Goal: Task Accomplishment & Management: Use online tool/utility

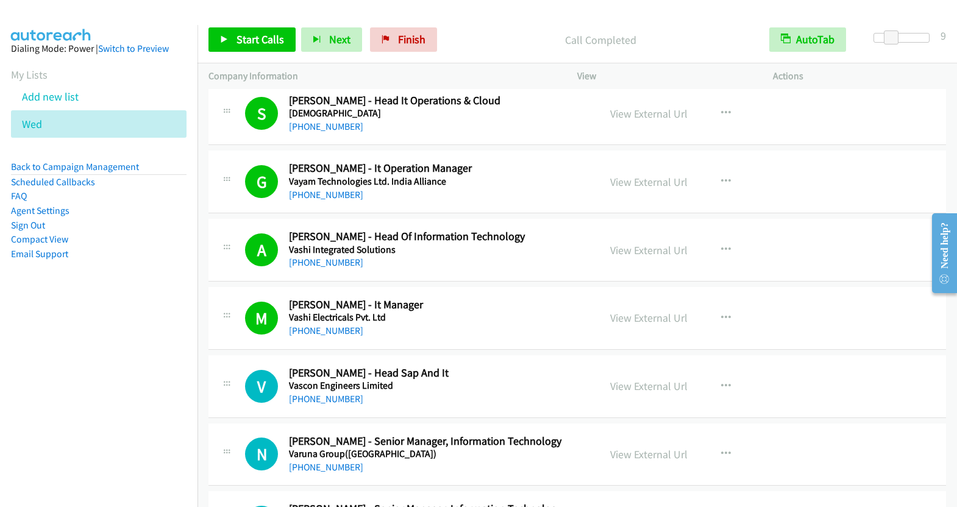
scroll to position [3465, 0]
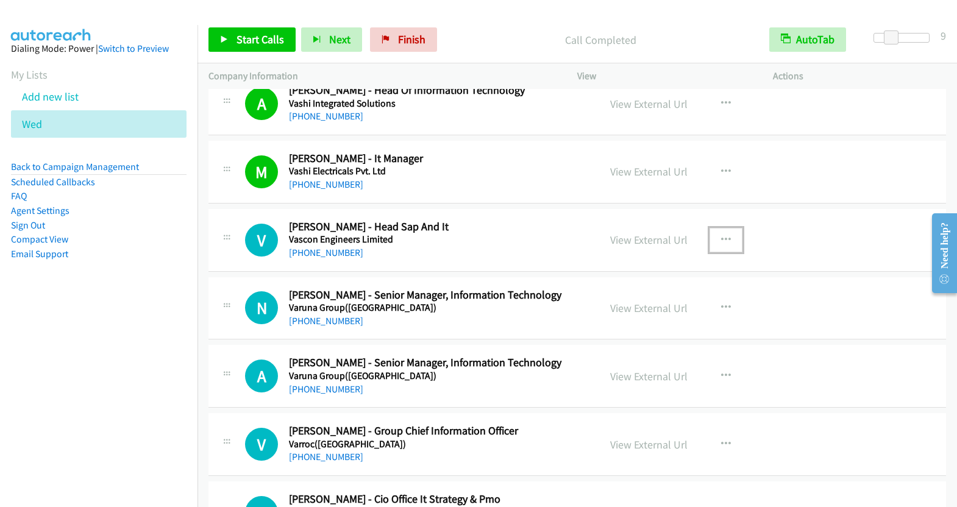
click at [723, 228] on button "button" at bounding box center [725, 240] width 33 height 24
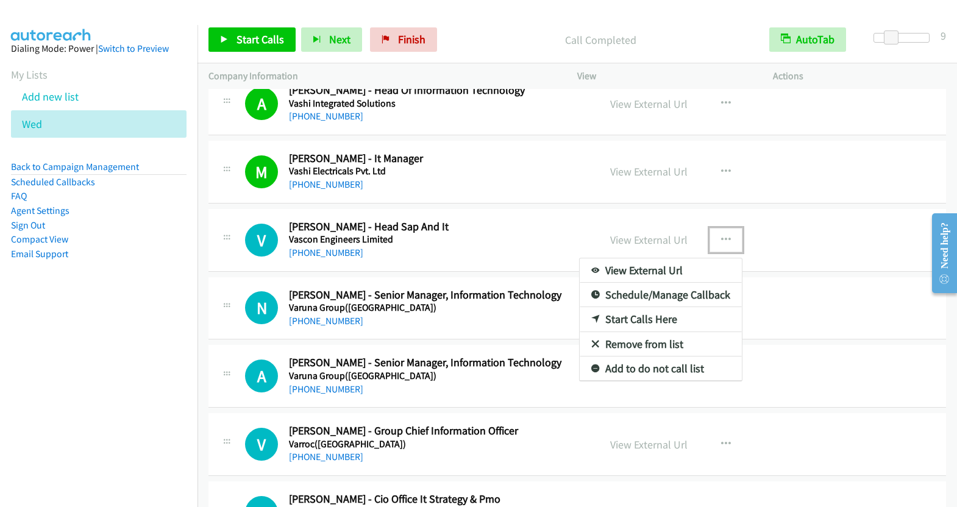
click at [665, 307] on link "Start Calls Here" at bounding box center [661, 319] width 162 height 24
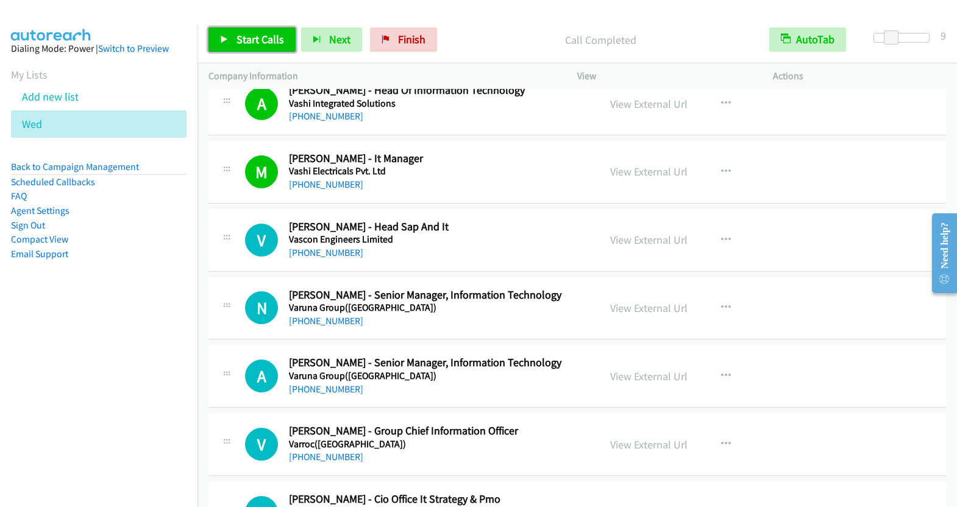
click at [259, 44] on span "Start Calls" at bounding box center [260, 39] width 48 height 14
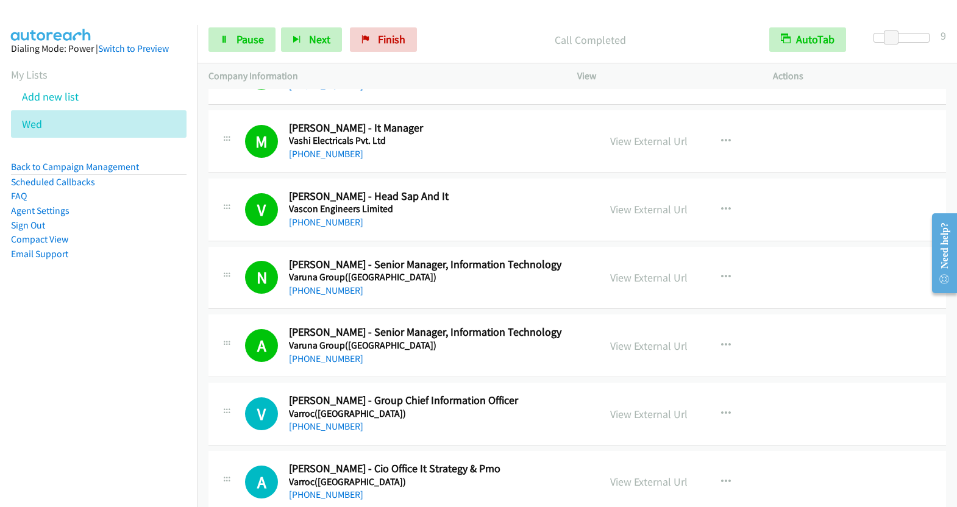
scroll to position [3499, 0]
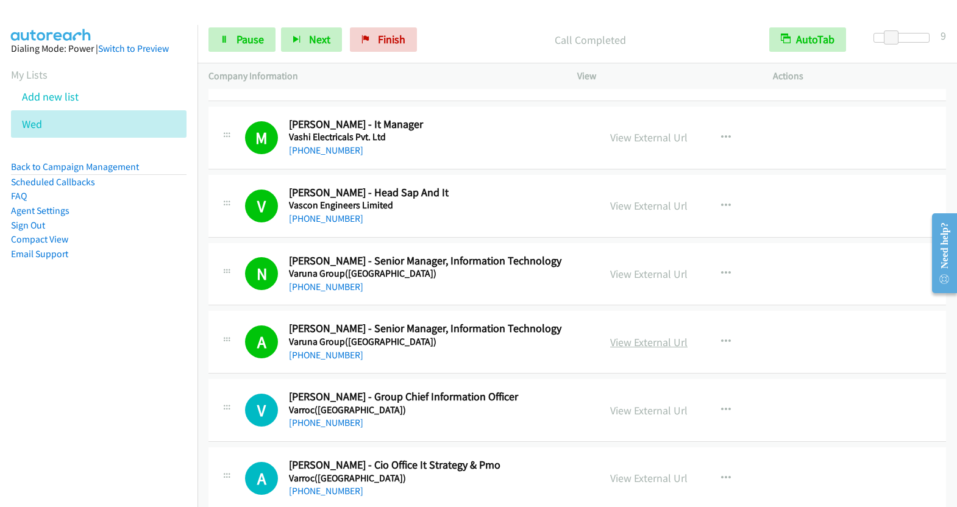
click at [648, 335] on link "View External Url" at bounding box center [648, 342] width 77 height 14
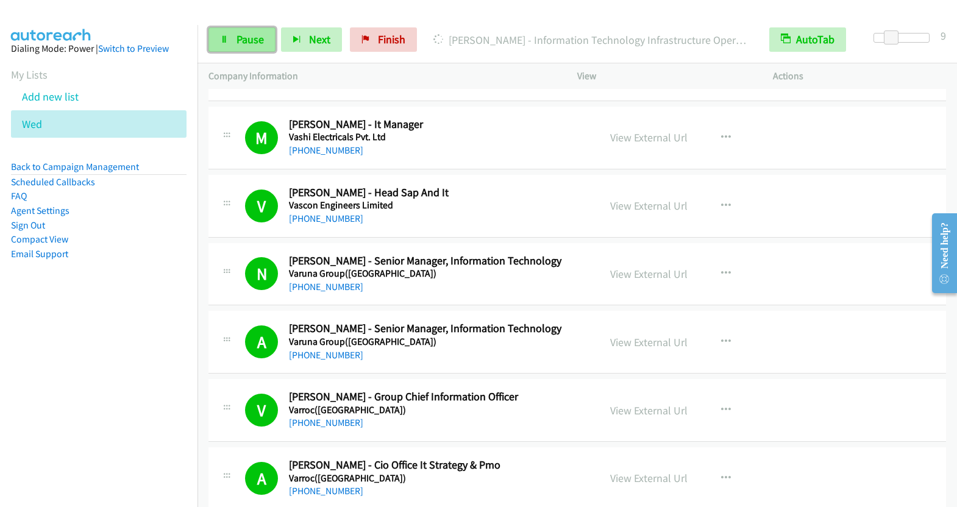
click at [243, 37] on span "Pause" at bounding box center [249, 39] width 27 height 14
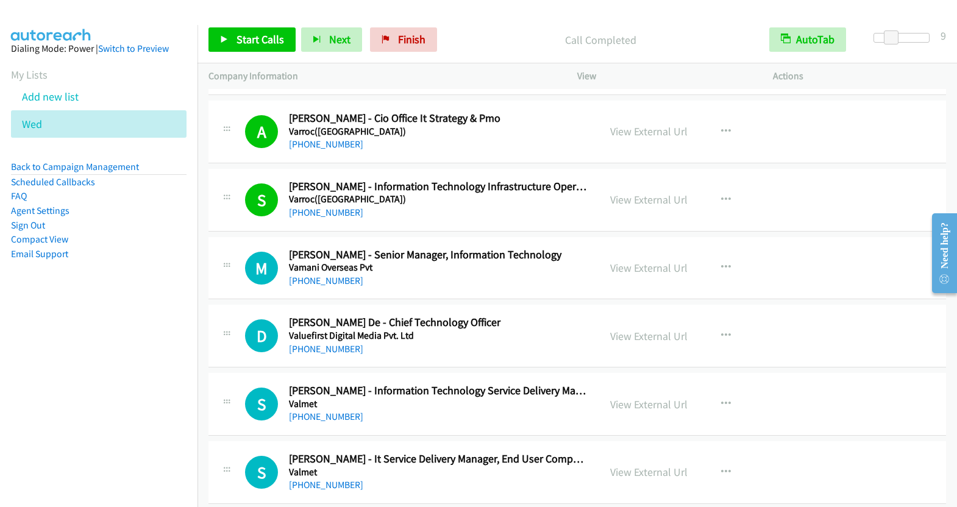
scroll to position [3873, 0]
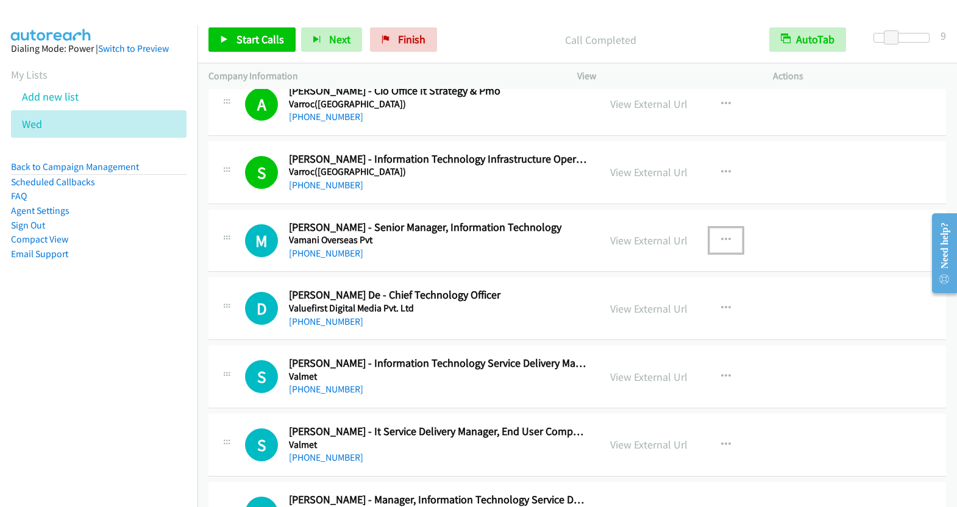
click at [722, 235] on icon "button" at bounding box center [726, 240] width 10 height 10
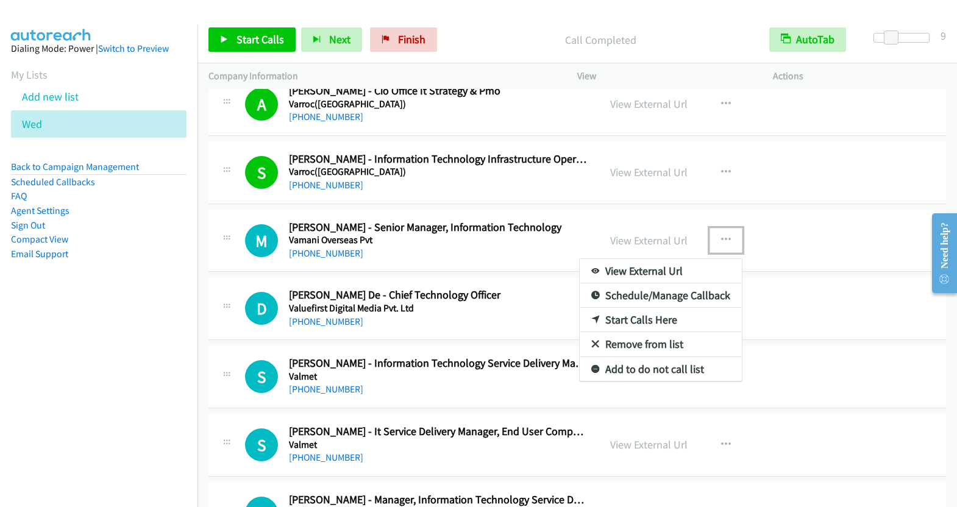
click at [651, 308] on link "Start Calls Here" at bounding box center [661, 320] width 162 height 24
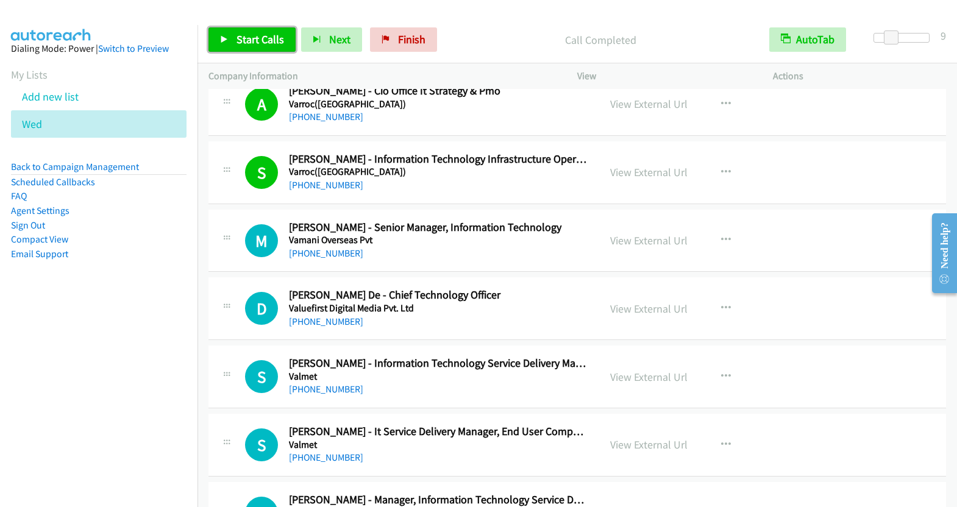
click at [255, 46] on link "Start Calls" at bounding box center [251, 39] width 87 height 24
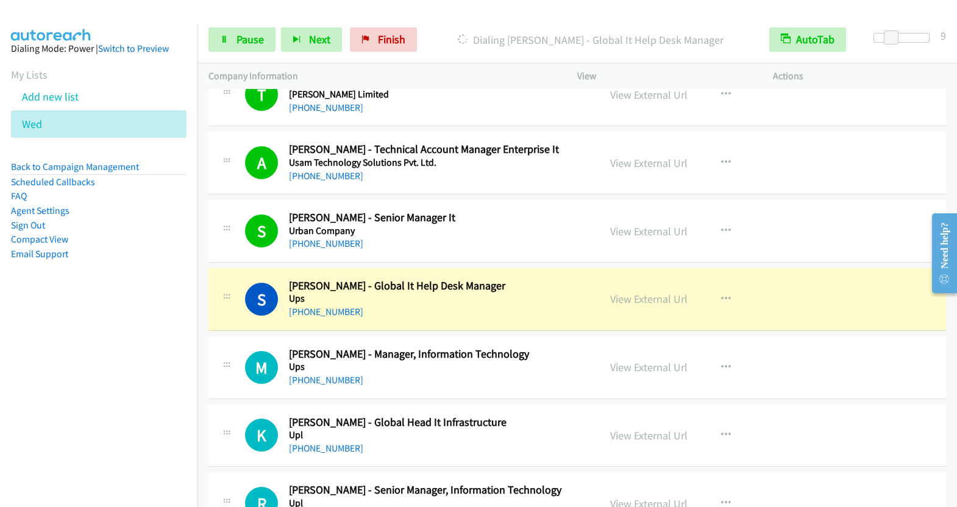
scroll to position [4485, 0]
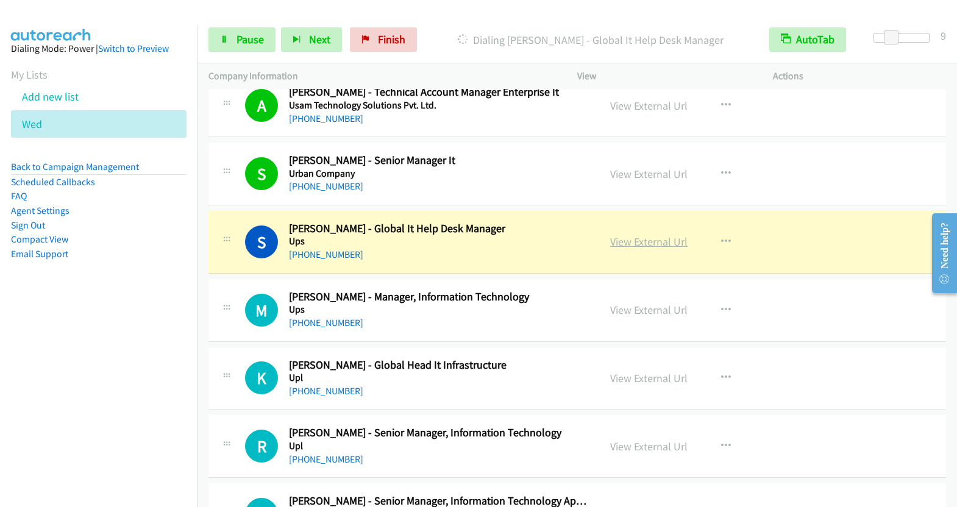
click at [653, 235] on link "View External Url" at bounding box center [648, 242] width 77 height 14
